Goal: Navigation & Orientation: Find specific page/section

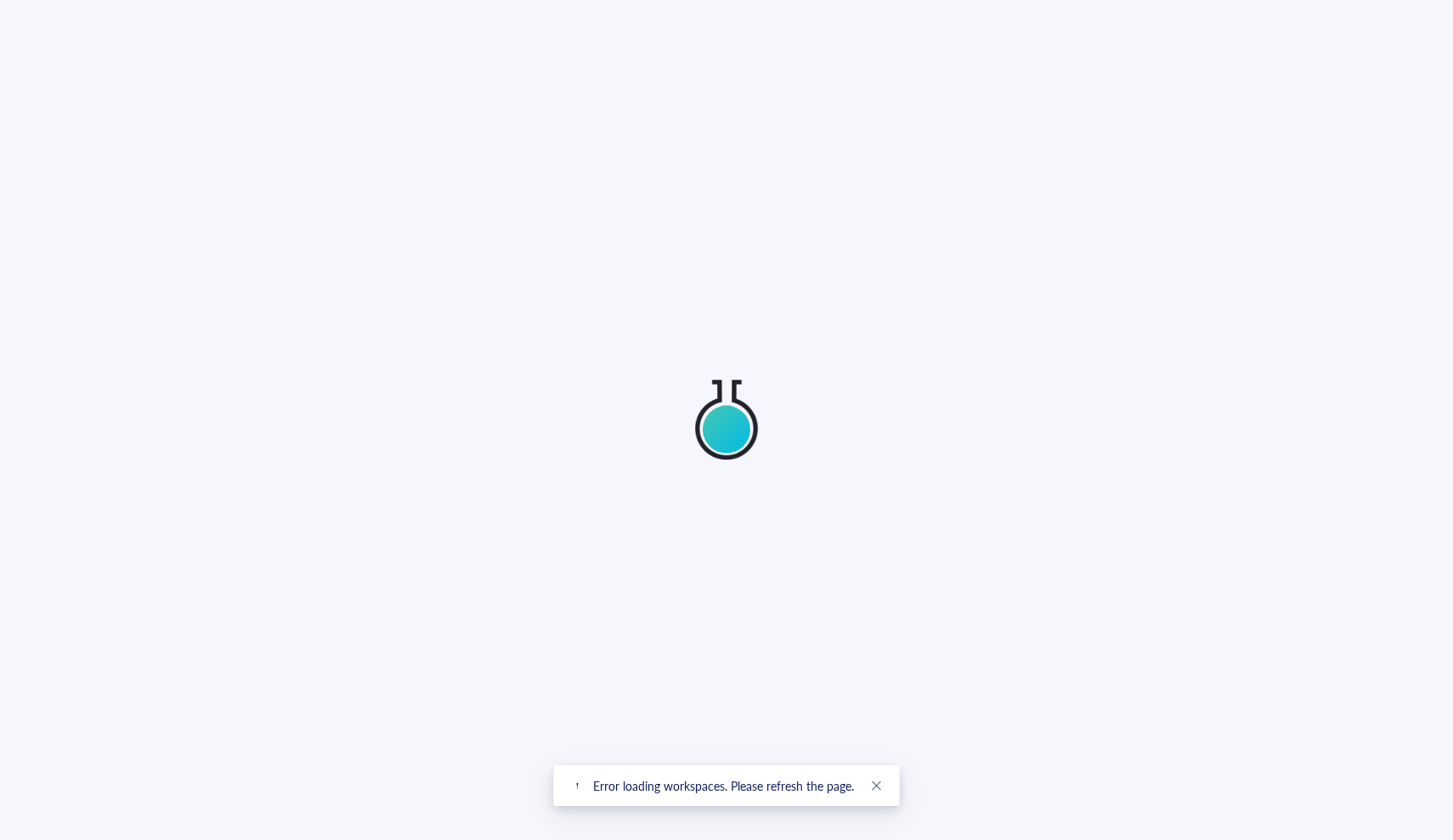
click at [1234, 174] on div at bounding box center [726, 420] width 1453 height 840
click at [904, 72] on div at bounding box center [726, 420] width 1453 height 840
